Goal: Information Seeking & Learning: Learn about a topic

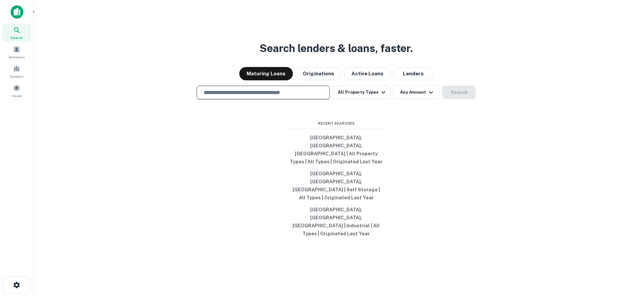
click at [243, 96] on input "text" at bounding box center [263, 93] width 127 height 8
click at [234, 96] on input "text" at bounding box center [263, 93] width 127 height 8
click at [208, 80] on div "Maturing Loans Originations Active Loans Lenders" at bounding box center [336, 73] width 595 height 13
click at [239, 99] on div "​" at bounding box center [263, 93] width 133 height 14
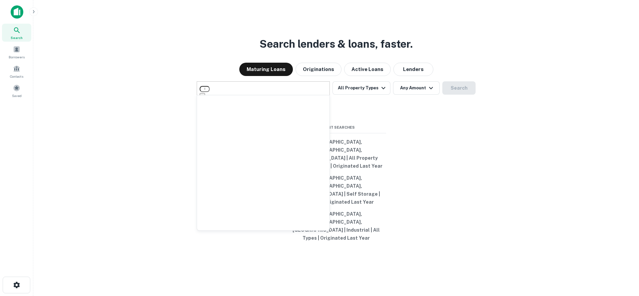
type input "********"
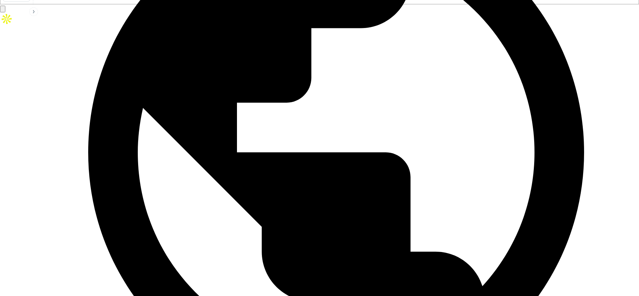
scroll to position [292, 0]
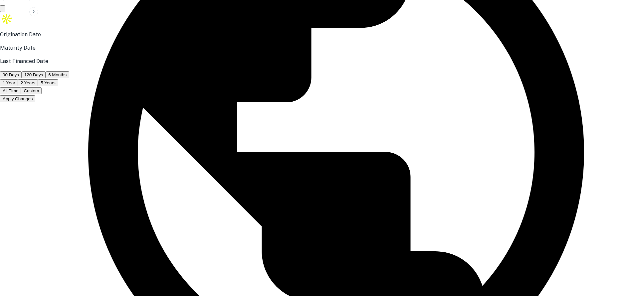
click at [42, 94] on button "Custom" at bounding box center [31, 90] width 21 height 7
click at [11, 120] on icon "Choose date, selected date is Feb 19, 2025" at bounding box center [7, 116] width 8 height 8
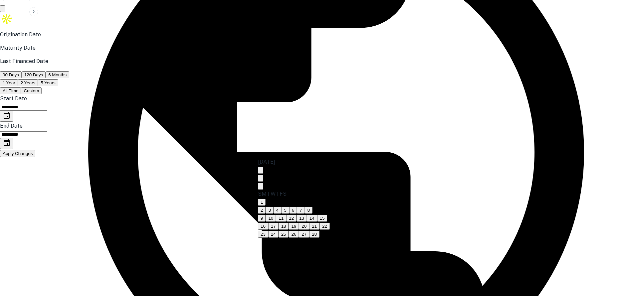
click at [261, 187] on icon "Next month" at bounding box center [261, 187] width 0 height 0
click at [261, 179] on icon "Previous month" at bounding box center [261, 179] width 0 height 0
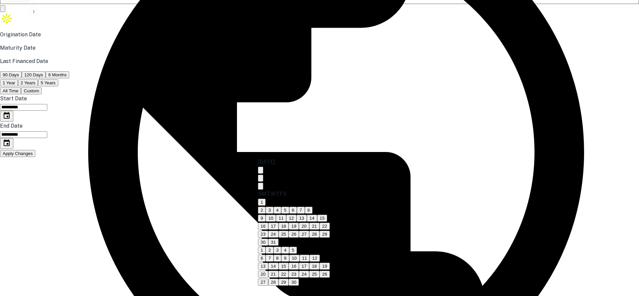
click at [261, 179] on icon "Previous month" at bounding box center [261, 179] width 0 height 0
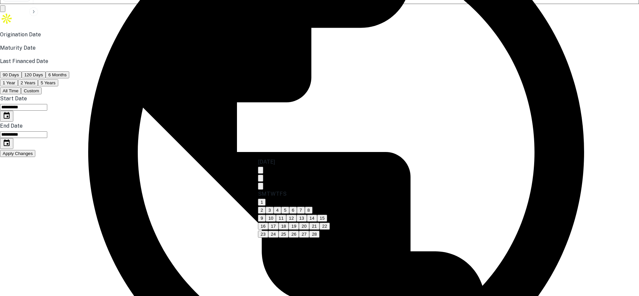
click at [261, 187] on icon "Next month" at bounding box center [261, 187] width 0 height 0
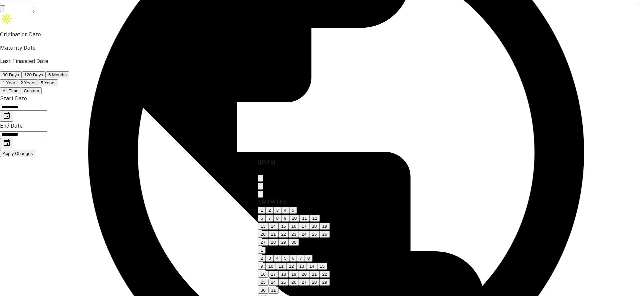
click at [261, 195] on icon "Next month" at bounding box center [261, 195] width 0 height 0
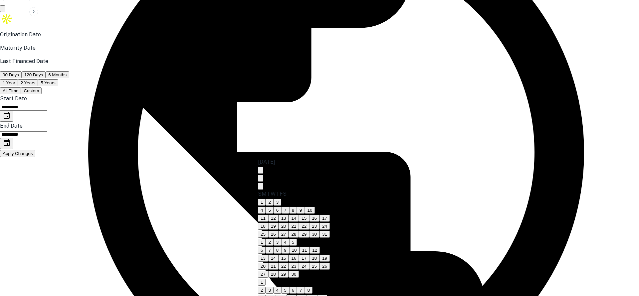
click at [261, 187] on icon "Next month" at bounding box center [261, 187] width 0 height 0
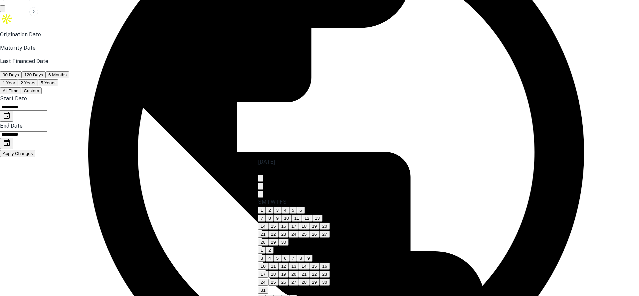
click at [261, 195] on icon "Next month" at bounding box center [261, 195] width 0 height 0
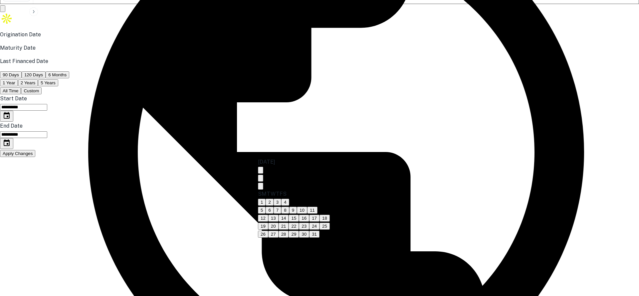
click at [261, 187] on icon "Next month" at bounding box center [261, 187] width 0 height 0
click at [299, 237] on button "31" at bounding box center [294, 233] width 10 height 7
type input "**********"
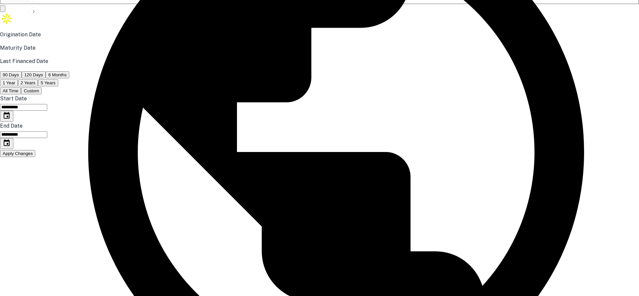
click at [11, 120] on icon "Choose date, selected date is Dec 31, 2025" at bounding box center [7, 116] width 8 height 8
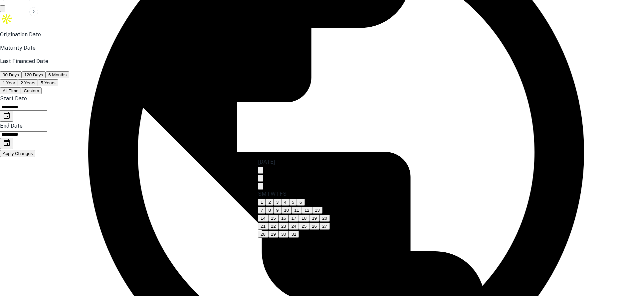
click at [261, 179] on icon "Previous month" at bounding box center [261, 179] width 0 height 0
click at [261, 187] on icon "Next month" at bounding box center [261, 187] width 0 height 0
click at [299, 237] on button "31" at bounding box center [294, 233] width 10 height 7
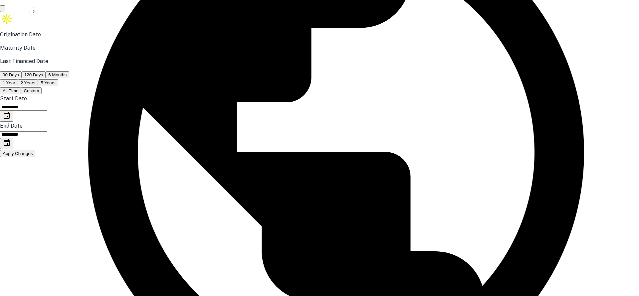
click at [11, 147] on icon "Choose date, selected date is Aug 18, 2025" at bounding box center [7, 143] width 8 height 8
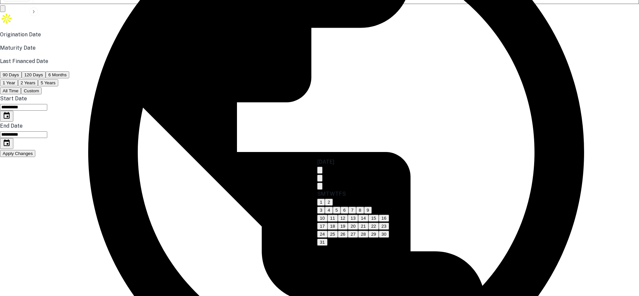
click at [320, 187] on icon "Next month" at bounding box center [320, 187] width 0 height 0
click at [323, 170] on button "calendar view is open, switch to year view" at bounding box center [319, 169] width 5 height 7
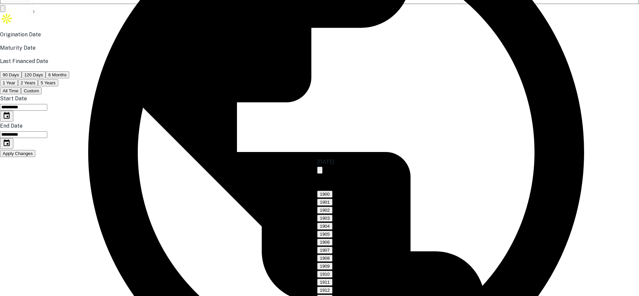
scroll to position [617, 0]
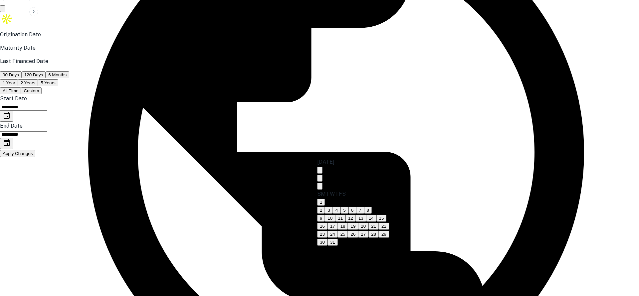
click at [320, 179] on icon "Previous month" at bounding box center [320, 179] width 0 height 0
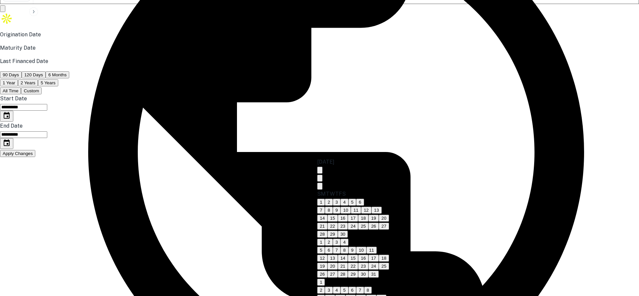
click at [320, 179] on icon "Previous month" at bounding box center [320, 179] width 0 height 0
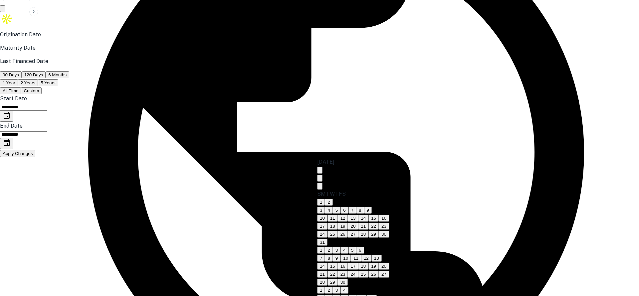
click at [320, 179] on icon "Previous month" at bounding box center [320, 179] width 0 height 0
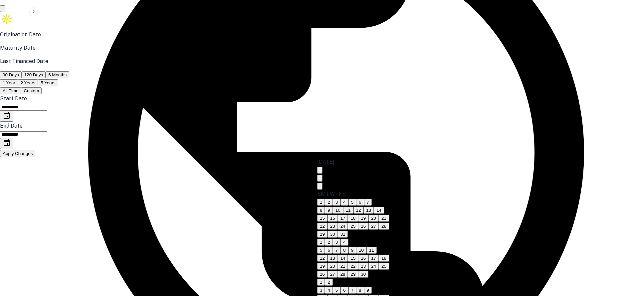
click at [320, 179] on icon "Previous month" at bounding box center [320, 179] width 0 height 0
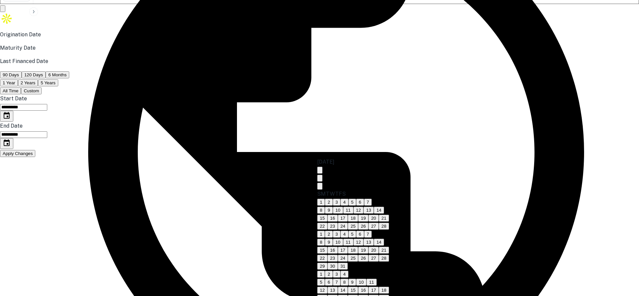
click at [320, 179] on icon "Previous month" at bounding box center [320, 179] width 0 height 0
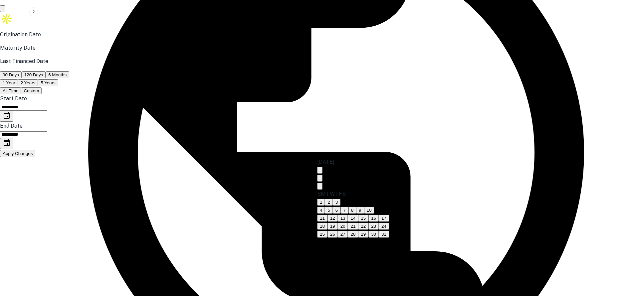
click at [320, 187] on icon "Next month" at bounding box center [320, 187] width 0 height 0
click at [379, 229] on button "27" at bounding box center [374, 225] width 10 height 7
type input "**********"
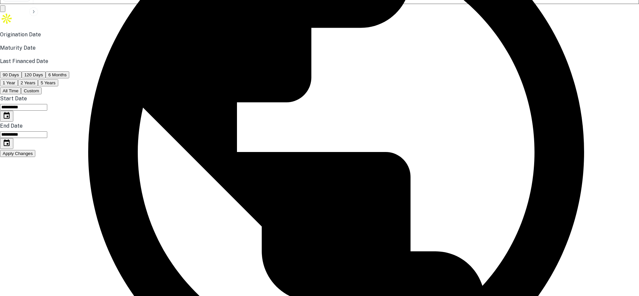
click at [35, 157] on button "Apply Changes" at bounding box center [17, 153] width 35 height 7
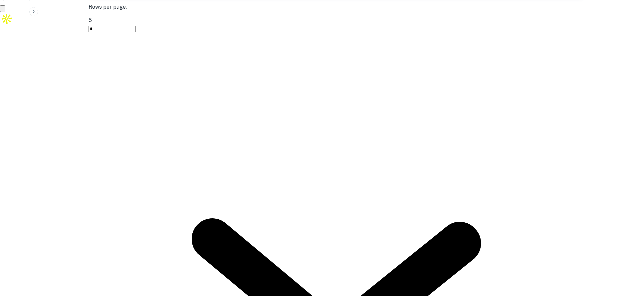
type input "*******"
click at [35, 59] on button "Apply Changes" at bounding box center [17, 55] width 35 height 7
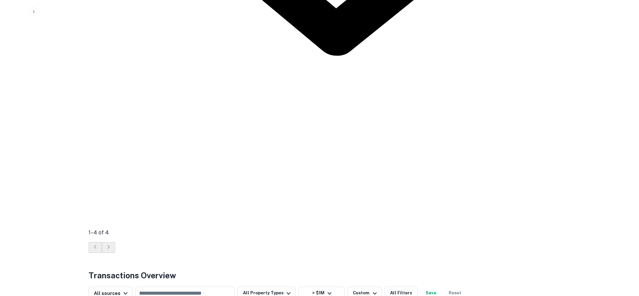
scroll to position [567, 0]
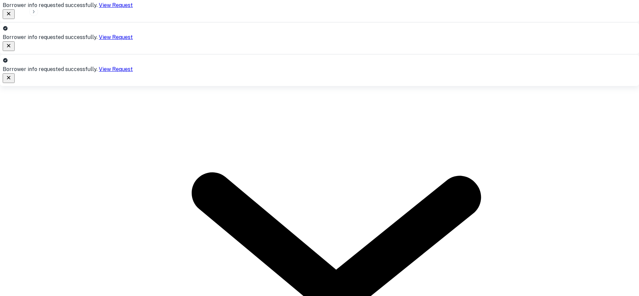
scroll to position [336, 0]
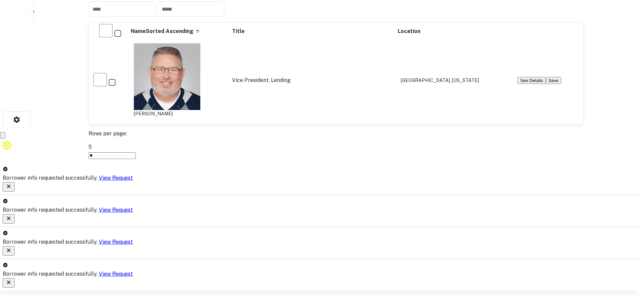
scroll to position [169, 0]
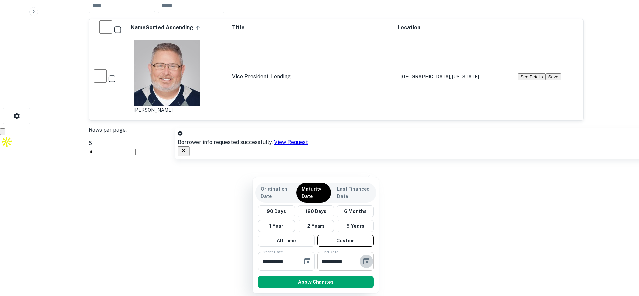
click at [367, 262] on icon "Choose date, selected date is Feb 27, 2026" at bounding box center [367, 260] width 6 height 7
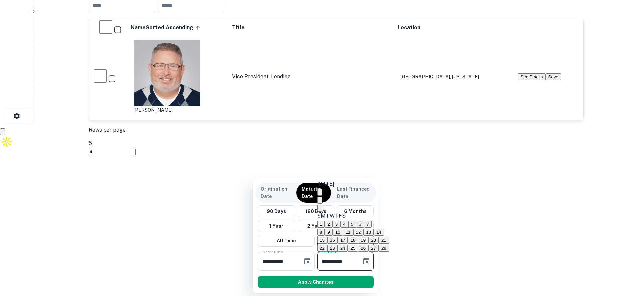
click at [325, 211] on icon "Next month" at bounding box center [324, 213] width 2 height 4
click at [325, 203] on icon "Next month" at bounding box center [324, 205] width 2 height 4
click at [325, 195] on icon "Next month" at bounding box center [324, 197] width 2 height 4
click at [325, 203] on icon "Next month" at bounding box center [324, 205] width 2 height 4
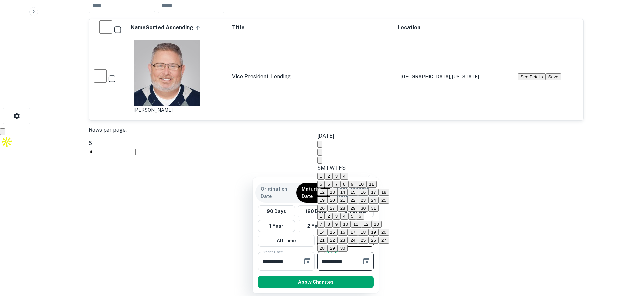
click at [325, 163] on icon "Next month" at bounding box center [324, 165] width 2 height 4
click at [325, 155] on icon "Next month" at bounding box center [324, 157] width 2 height 4
click at [325, 163] on icon "Next month" at bounding box center [324, 165] width 2 height 4
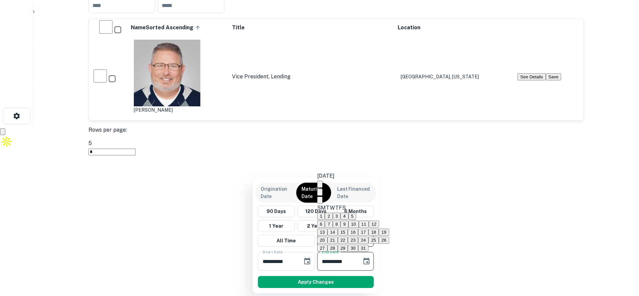
click at [369, 244] on button "31" at bounding box center [363, 247] width 10 height 7
type input "**********"
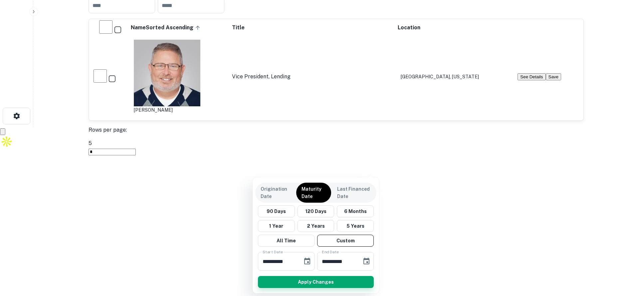
click at [341, 284] on button "Apply Changes" at bounding box center [316, 282] width 116 height 12
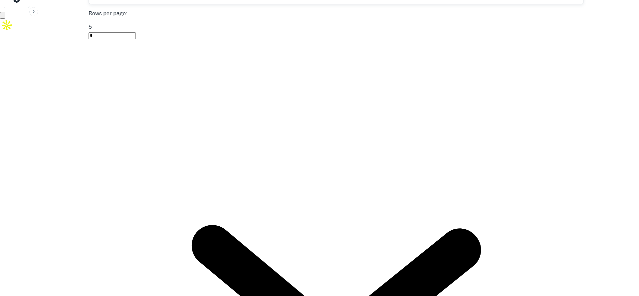
scroll to position [291, 0]
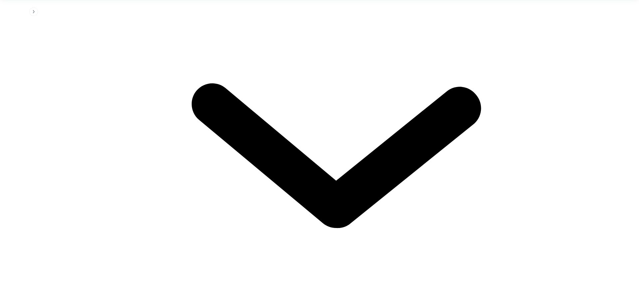
scroll to position [435, 0]
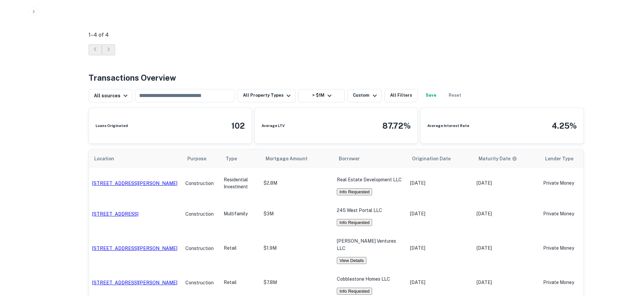
scroll to position [703, 0]
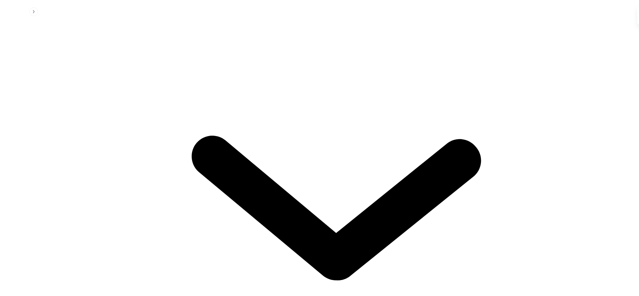
scroll to position [322, 0]
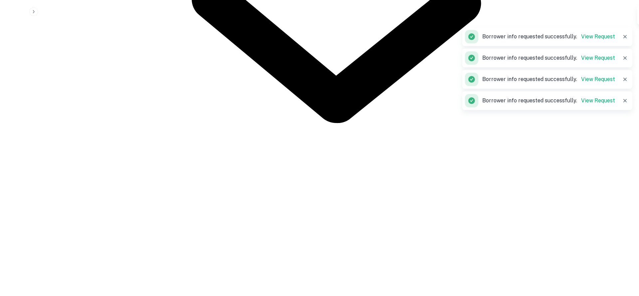
scroll to position [535, 0]
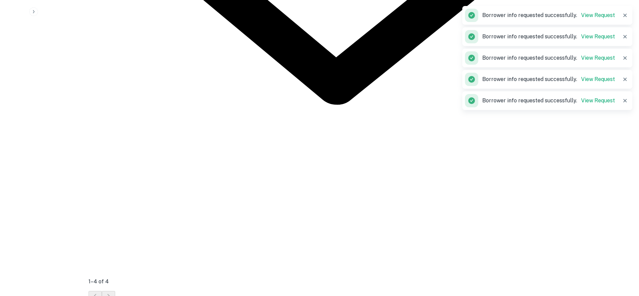
scroll to position [550, 0]
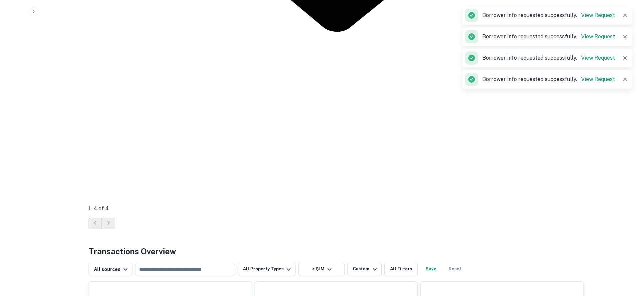
scroll to position [623, 0]
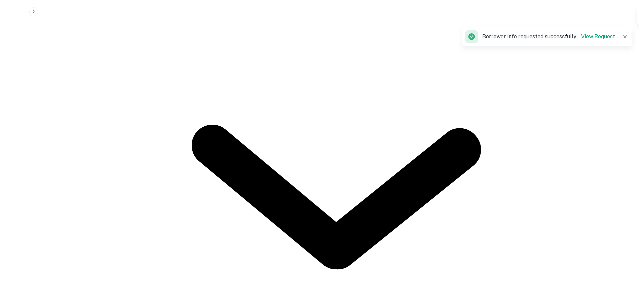
scroll to position [337, 0]
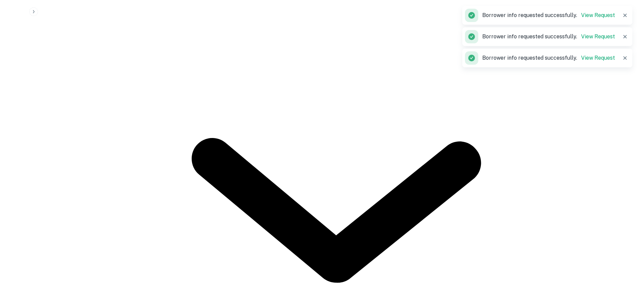
scroll to position [379, 0]
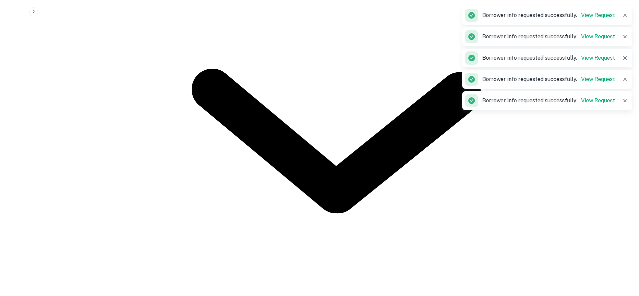
scroll to position [441, 0]
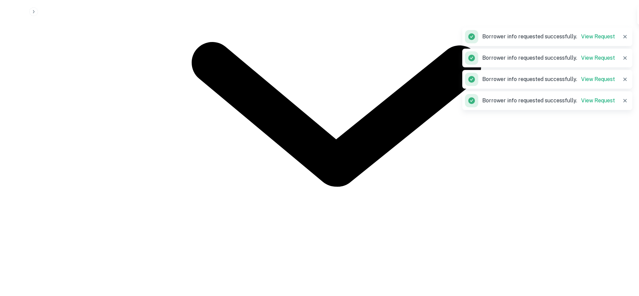
scroll to position [504, 0]
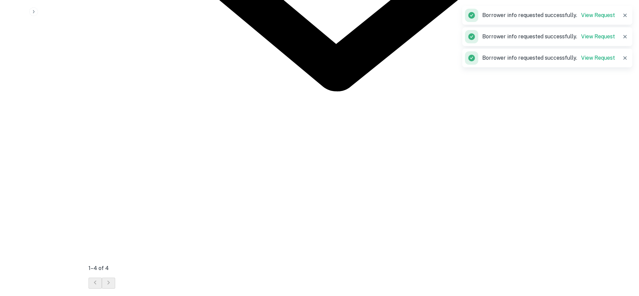
scroll to position [564, 0]
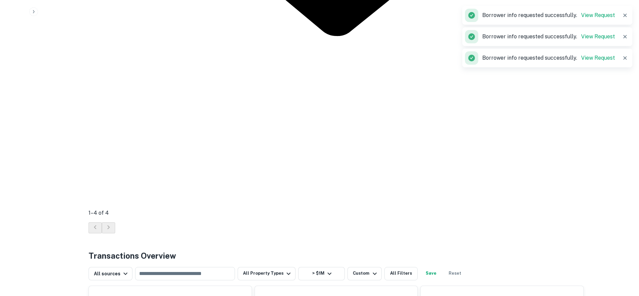
scroll to position [639, 0]
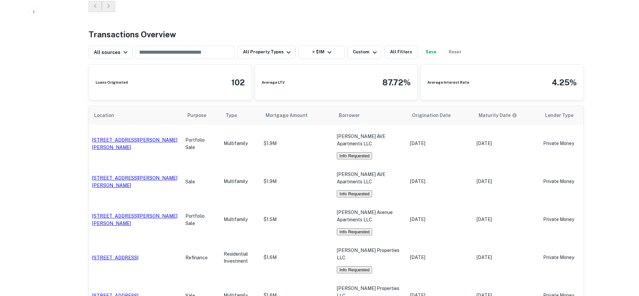
scroll to position [814, 0]
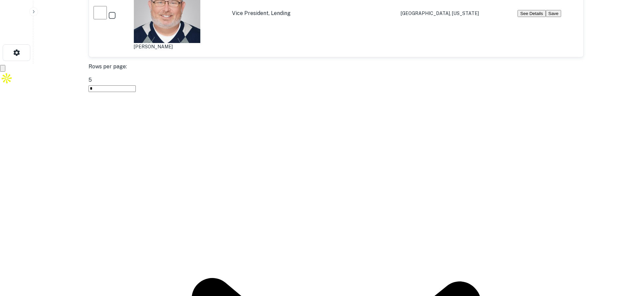
scroll to position [234, 0]
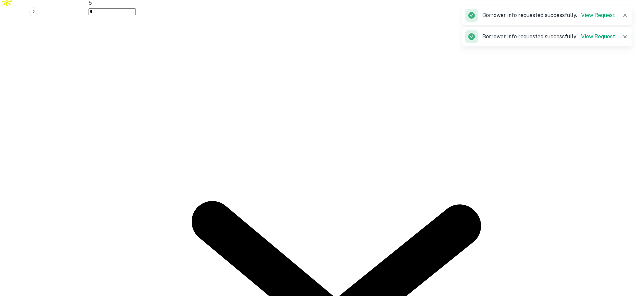
scroll to position [311, 0]
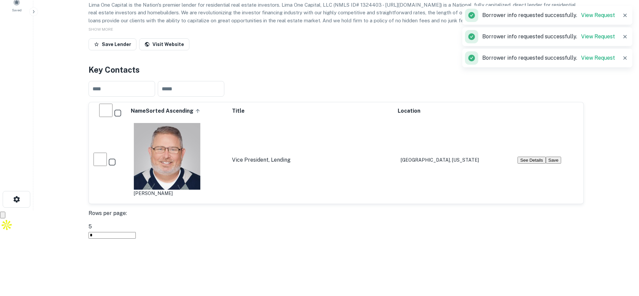
scroll to position [0, 0]
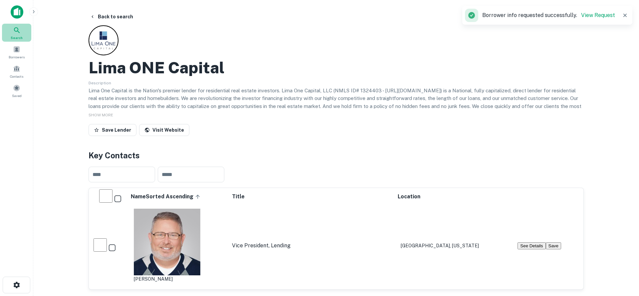
click at [19, 25] on div "Search" at bounding box center [16, 33] width 29 height 18
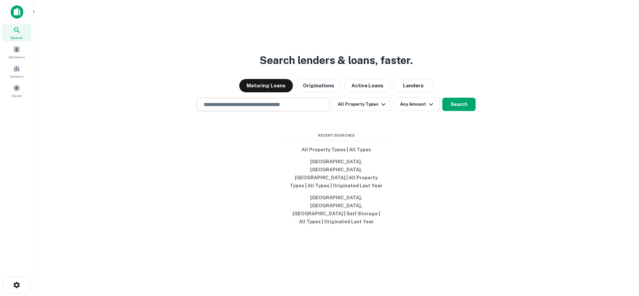
click at [236, 111] on div "​" at bounding box center [263, 105] width 133 height 14
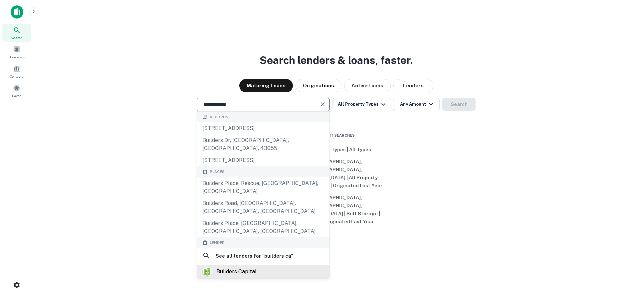
type input "**********"
click at [279, 266] on div "builders capital" at bounding box center [263, 271] width 122 height 10
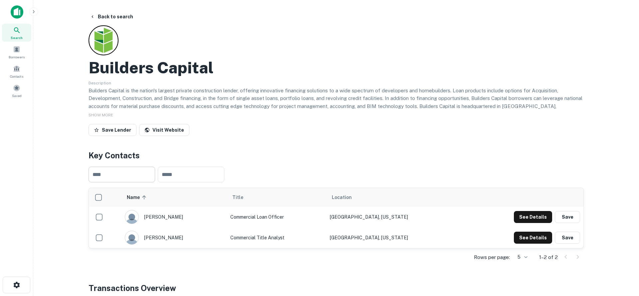
click at [138, 179] on input "text" at bounding box center [122, 174] width 67 height 16
click at [24, 27] on div "Search" at bounding box center [16, 33] width 29 height 18
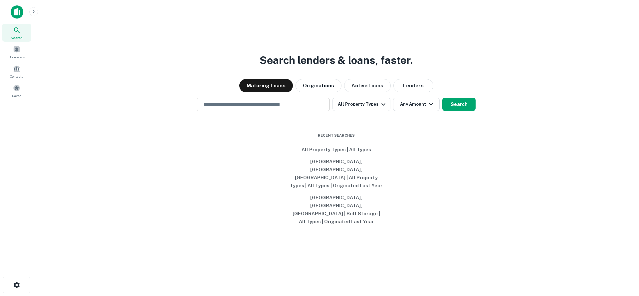
click at [234, 108] on input "text" at bounding box center [263, 105] width 127 height 8
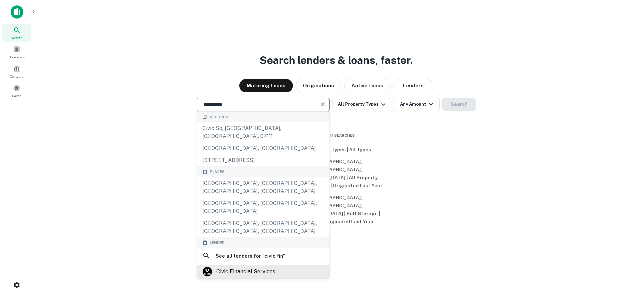
type input "*********"
click at [284, 266] on div "civic financial services" at bounding box center [263, 271] width 122 height 10
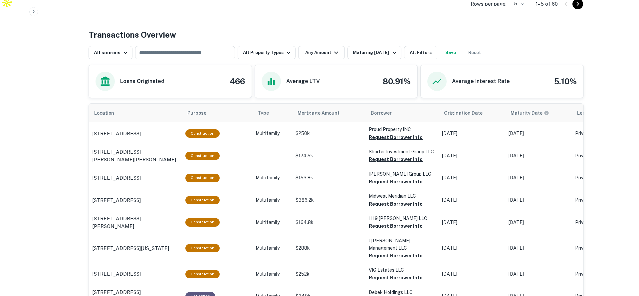
scroll to position [308, 0]
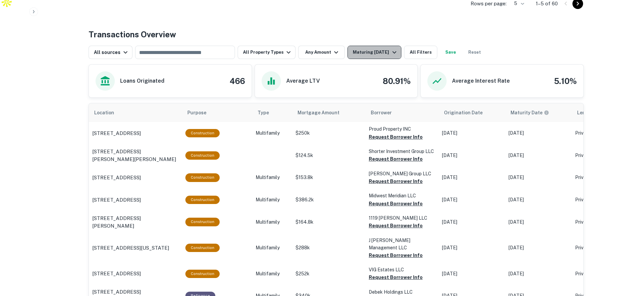
click at [377, 52] on div "Maturing [DATE]" at bounding box center [375, 52] width 45 height 8
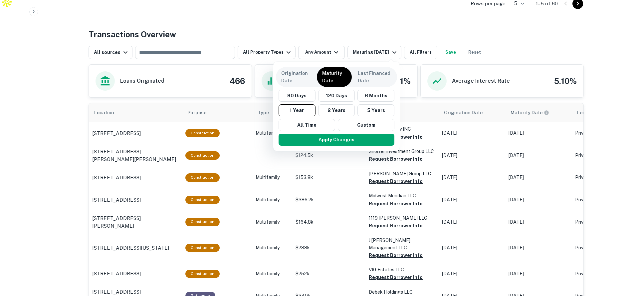
click at [318, 48] on div at bounding box center [319, 148] width 639 height 296
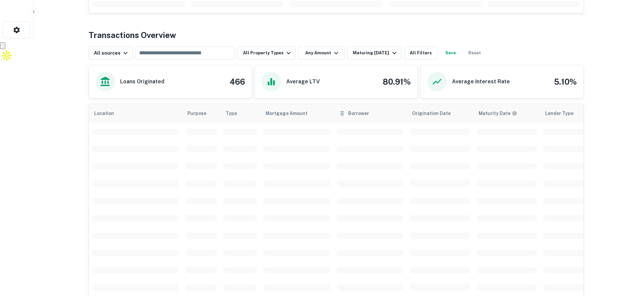
scroll to position [254, 0]
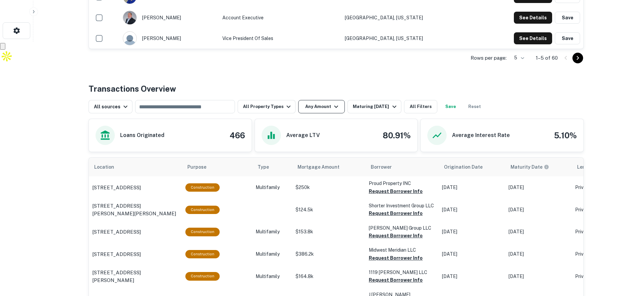
click at [321, 106] on button "Any Amount" at bounding box center [321, 106] width 47 height 13
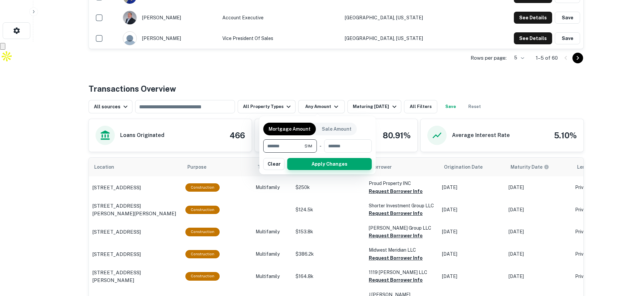
type input "*******"
click at [319, 167] on button "Apply Changes" at bounding box center [329, 164] width 85 height 12
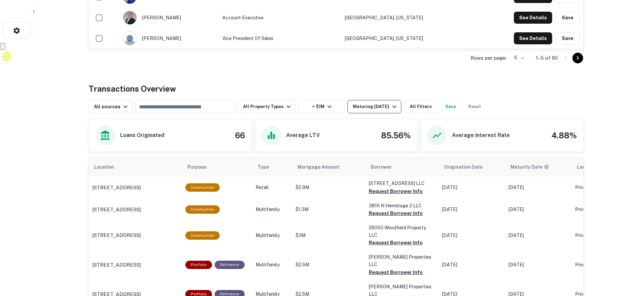
click at [361, 107] on div "Maturing [DATE]" at bounding box center [375, 107] width 45 height 8
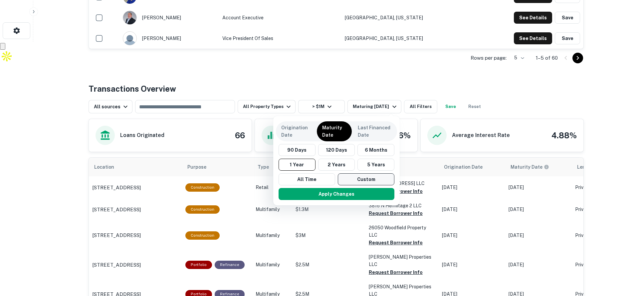
click at [358, 178] on button "Custom" at bounding box center [366, 179] width 57 height 12
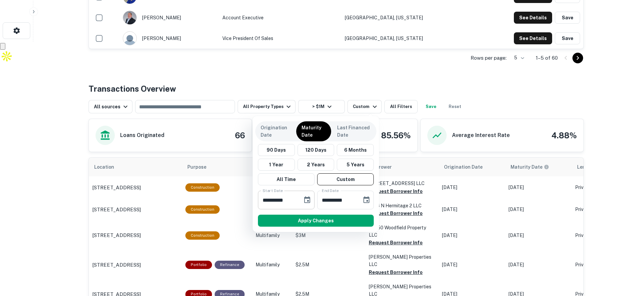
click at [306, 202] on icon "Choose date, selected date is Feb 19, 2025" at bounding box center [307, 200] width 8 height 8
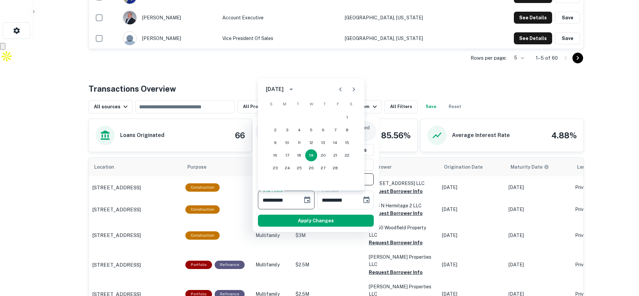
click at [351, 88] on icon "Next month" at bounding box center [354, 89] width 8 height 8
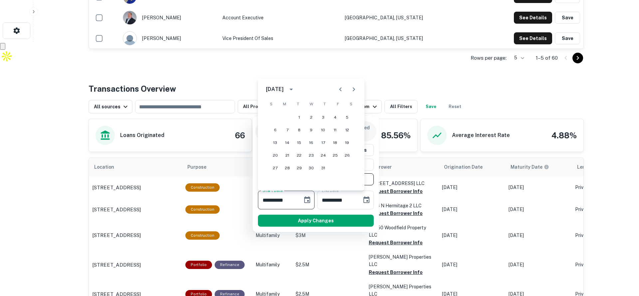
click at [351, 88] on icon "Next month" at bounding box center [354, 89] width 8 height 8
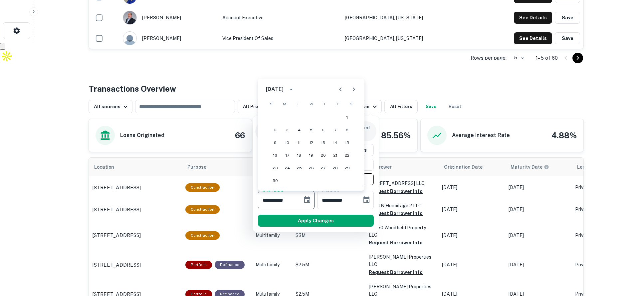
click at [351, 88] on icon "Next month" at bounding box center [354, 89] width 8 height 8
click at [341, 89] on icon "Previous month" at bounding box center [341, 89] width 8 height 8
click at [309, 169] on button "31" at bounding box center [311, 168] width 12 height 12
type input "**********"
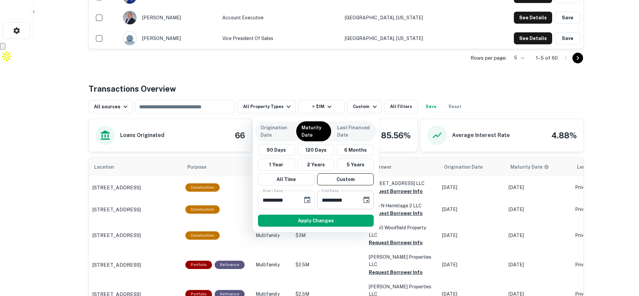
click at [365, 203] on icon "Choose date, selected date is Aug 18, 2025" at bounding box center [367, 200] width 8 height 8
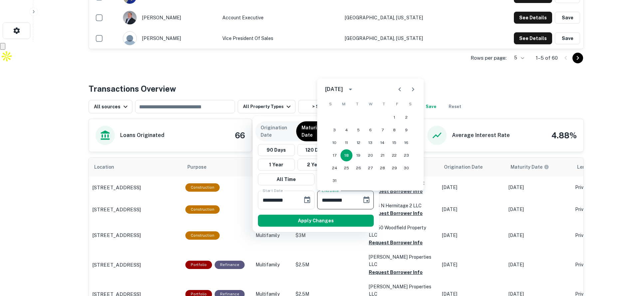
click at [355, 91] on icon "calendar view is open, switch to year view" at bounding box center [351, 89] width 8 height 8
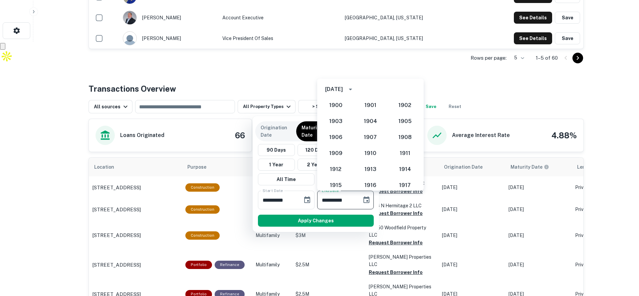
scroll to position [617, 0]
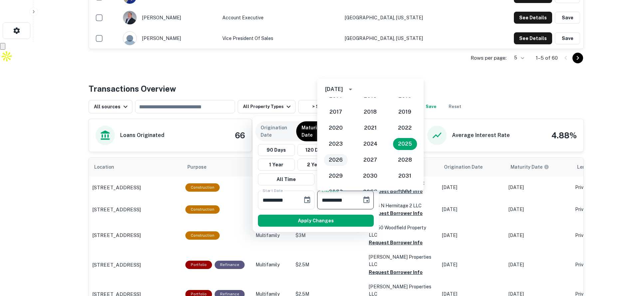
click at [335, 161] on button "2026" at bounding box center [336, 160] width 24 height 12
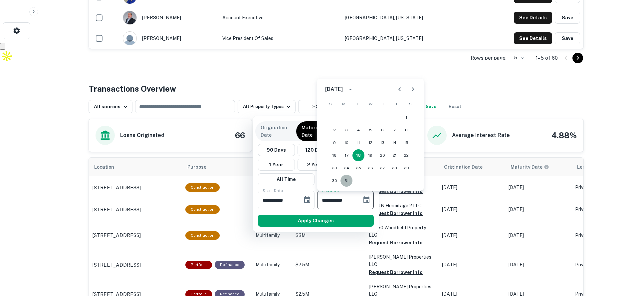
click at [348, 179] on button "31" at bounding box center [347, 180] width 12 height 12
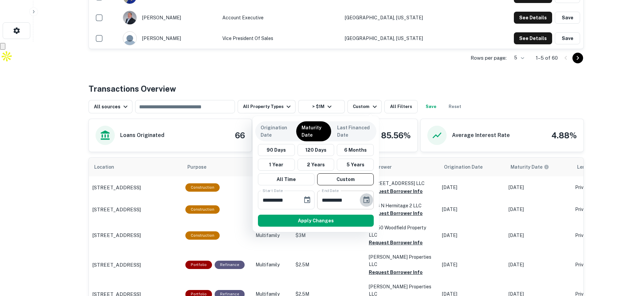
click at [365, 199] on icon "Choose date, selected date is Aug 31, 2026" at bounding box center [367, 200] width 8 height 8
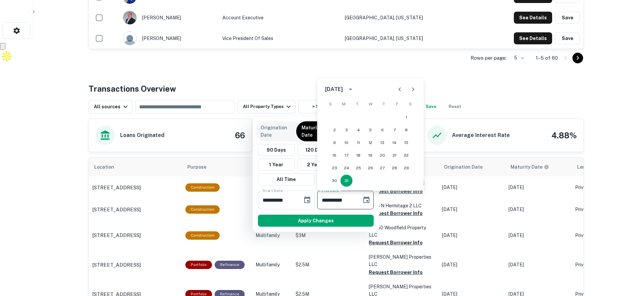
click at [401, 89] on icon "Previous month" at bounding box center [400, 89] width 8 height 8
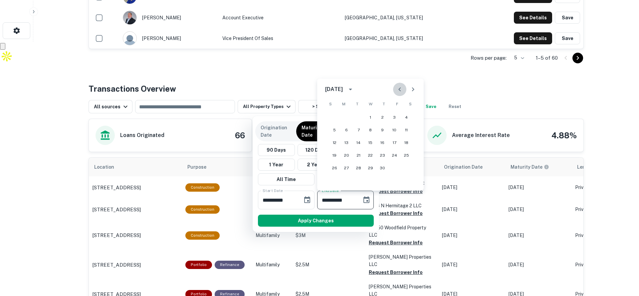
click at [401, 89] on icon "Previous month" at bounding box center [400, 89] width 8 height 8
click at [395, 166] on button "30" at bounding box center [395, 168] width 12 height 12
type input "**********"
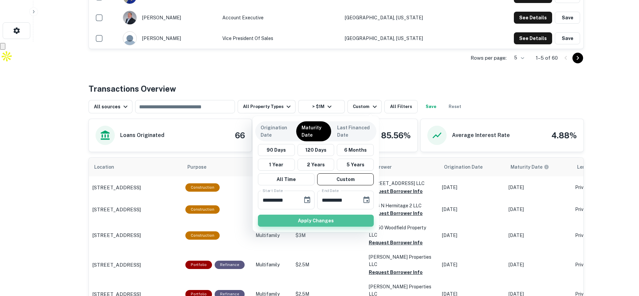
click at [353, 215] on button "Apply Changes" at bounding box center [316, 220] width 116 height 12
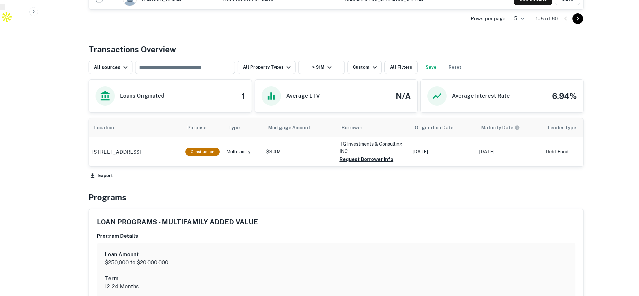
scroll to position [310, 0]
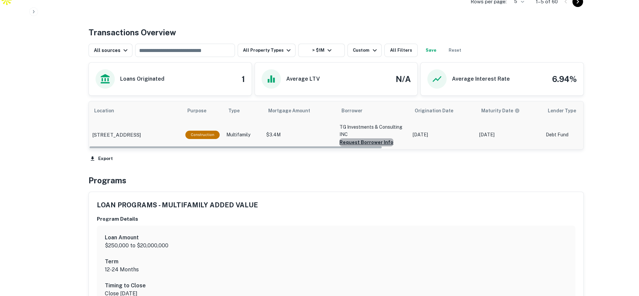
click at [368, 144] on button "Request Borrower Info" at bounding box center [367, 142] width 54 height 8
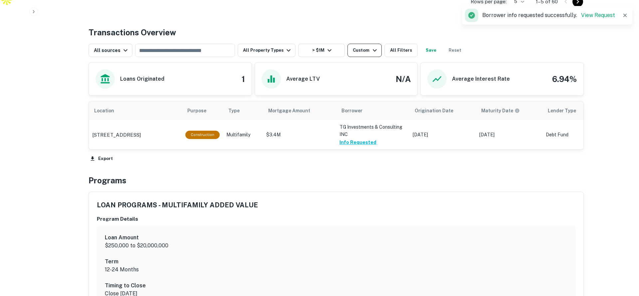
click at [371, 50] on icon "button" at bounding box center [375, 50] width 8 height 8
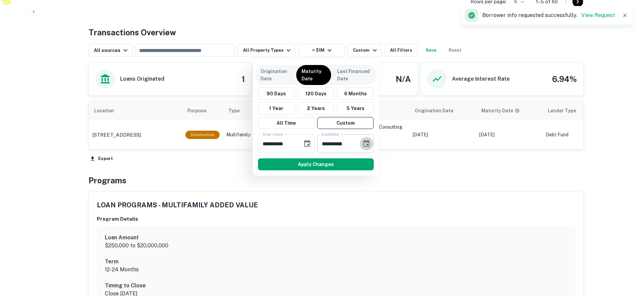
click at [366, 142] on icon "Choose date, selected date is Jan 30, 2026" at bounding box center [367, 143] width 8 height 8
click at [415, 163] on icon "Next month" at bounding box center [413, 163] width 8 height 8
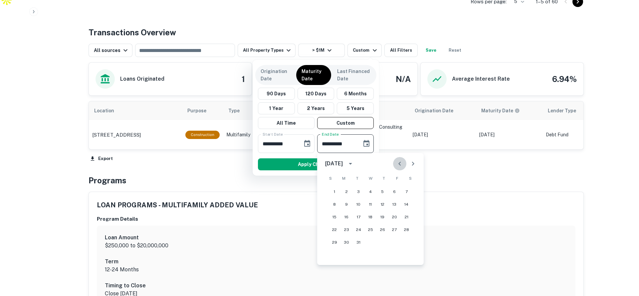
click at [400, 165] on icon "Previous month" at bounding box center [400, 163] width 2 height 4
click at [415, 163] on icon "Next month" at bounding box center [413, 163] width 8 height 8
click at [395, 164] on button "Previous month" at bounding box center [399, 163] width 13 height 13
click at [396, 229] on button "27" at bounding box center [395, 229] width 12 height 12
type input "**********"
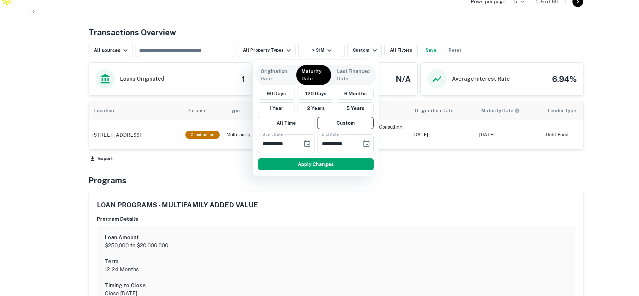
click at [357, 156] on div "Apply Changes" at bounding box center [315, 163] width 121 height 17
click at [353, 167] on button "Apply Changes" at bounding box center [316, 164] width 116 height 12
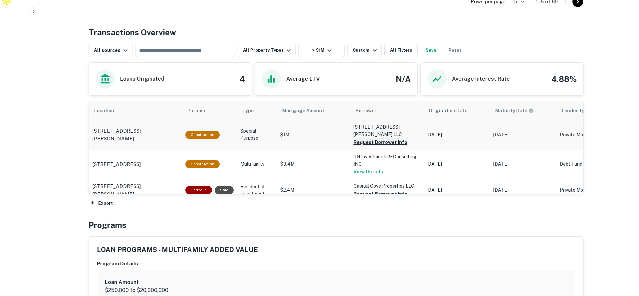
click at [370, 138] on button "Request Borrower Info" at bounding box center [381, 142] width 54 height 8
click at [380, 146] on button "Request Borrower Info" at bounding box center [370, 142] width 32 height 8
